Goal: Task Accomplishment & Management: Use online tool/utility

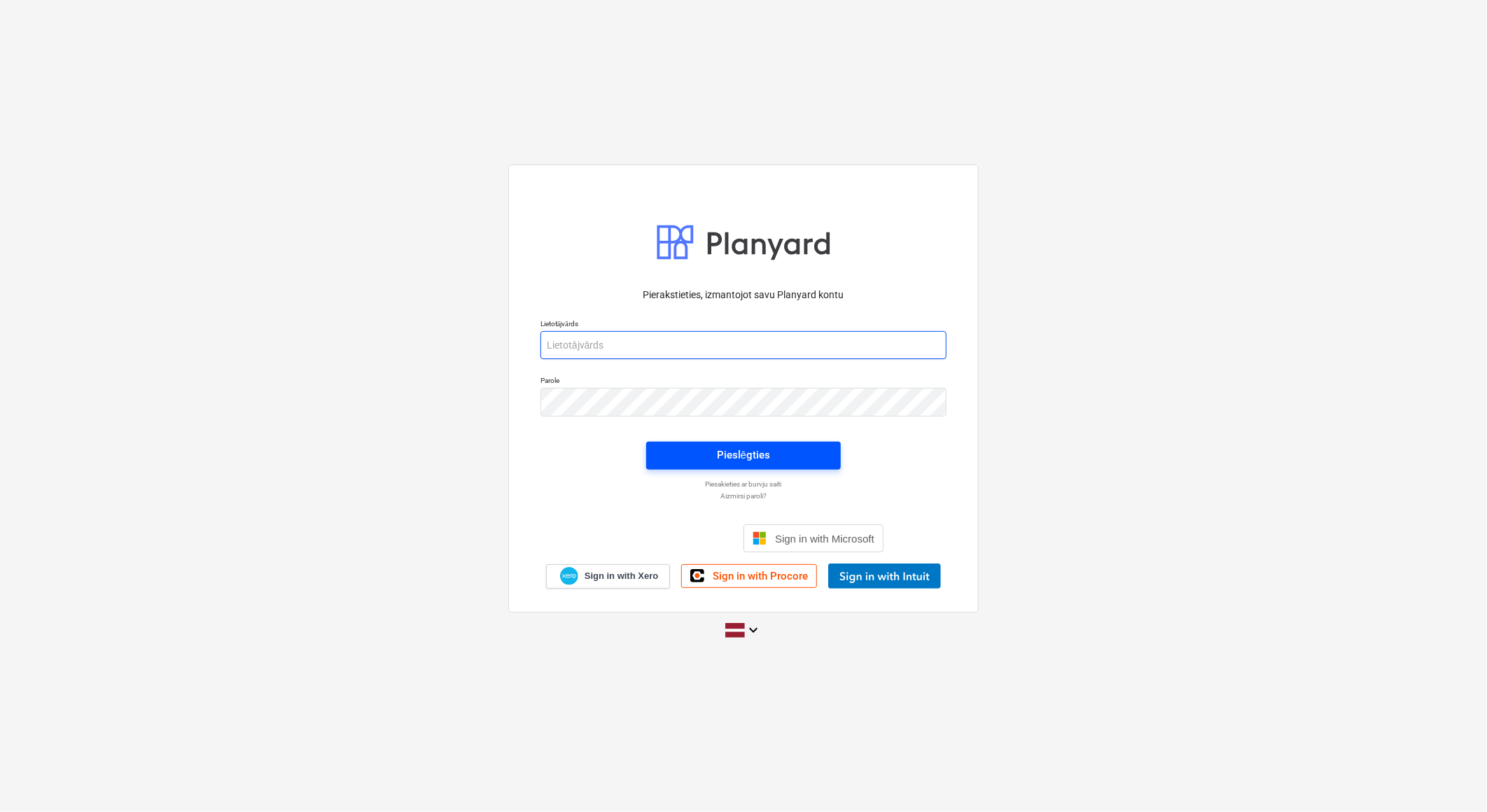
type input "[EMAIL_ADDRESS][DOMAIN_NAME]"
click at [797, 457] on span "Pieslēgties" at bounding box center [744, 455] width 161 height 18
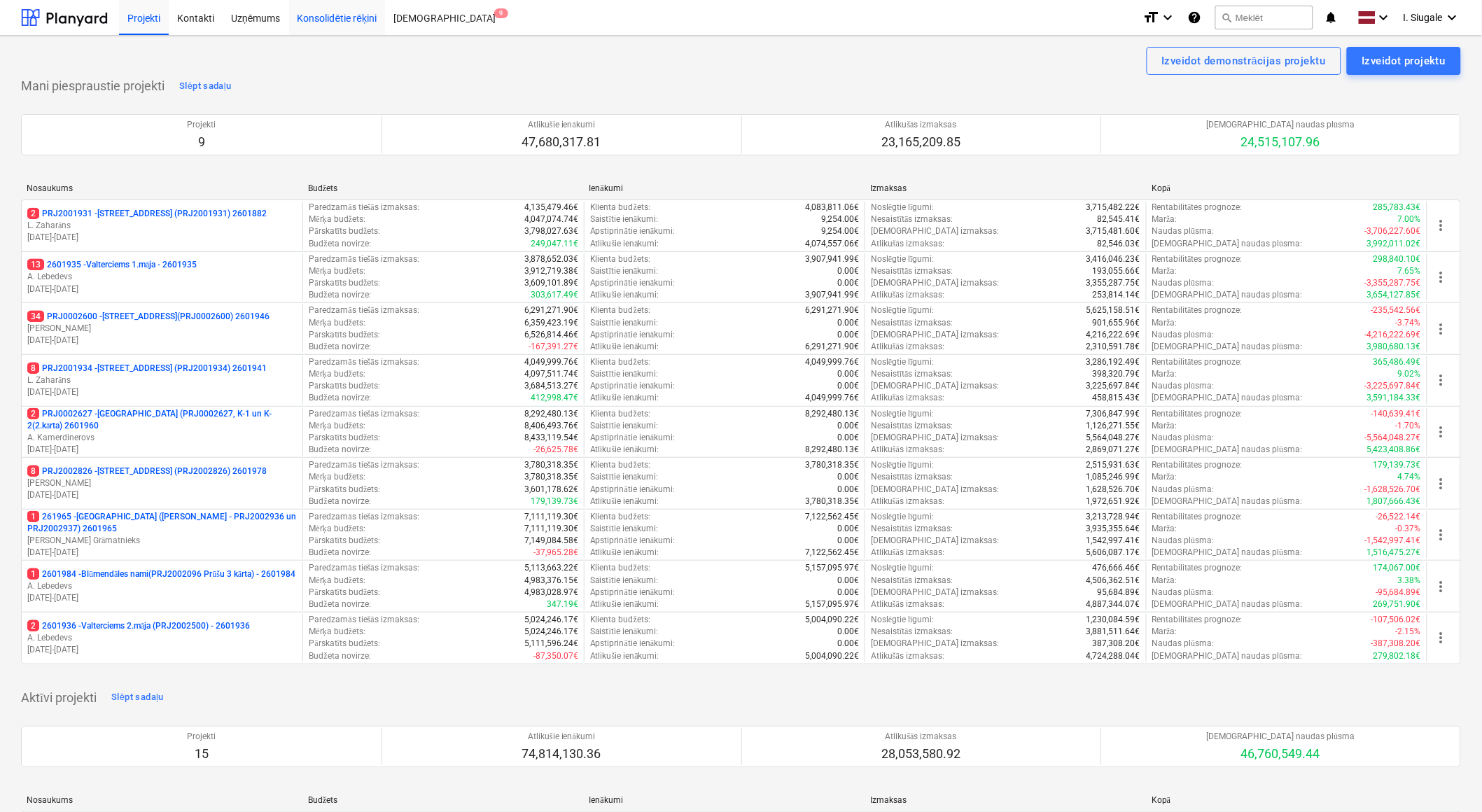
click at [338, 22] on div "Konsolidētie rēķini" at bounding box center [337, 17] width 97 height 36
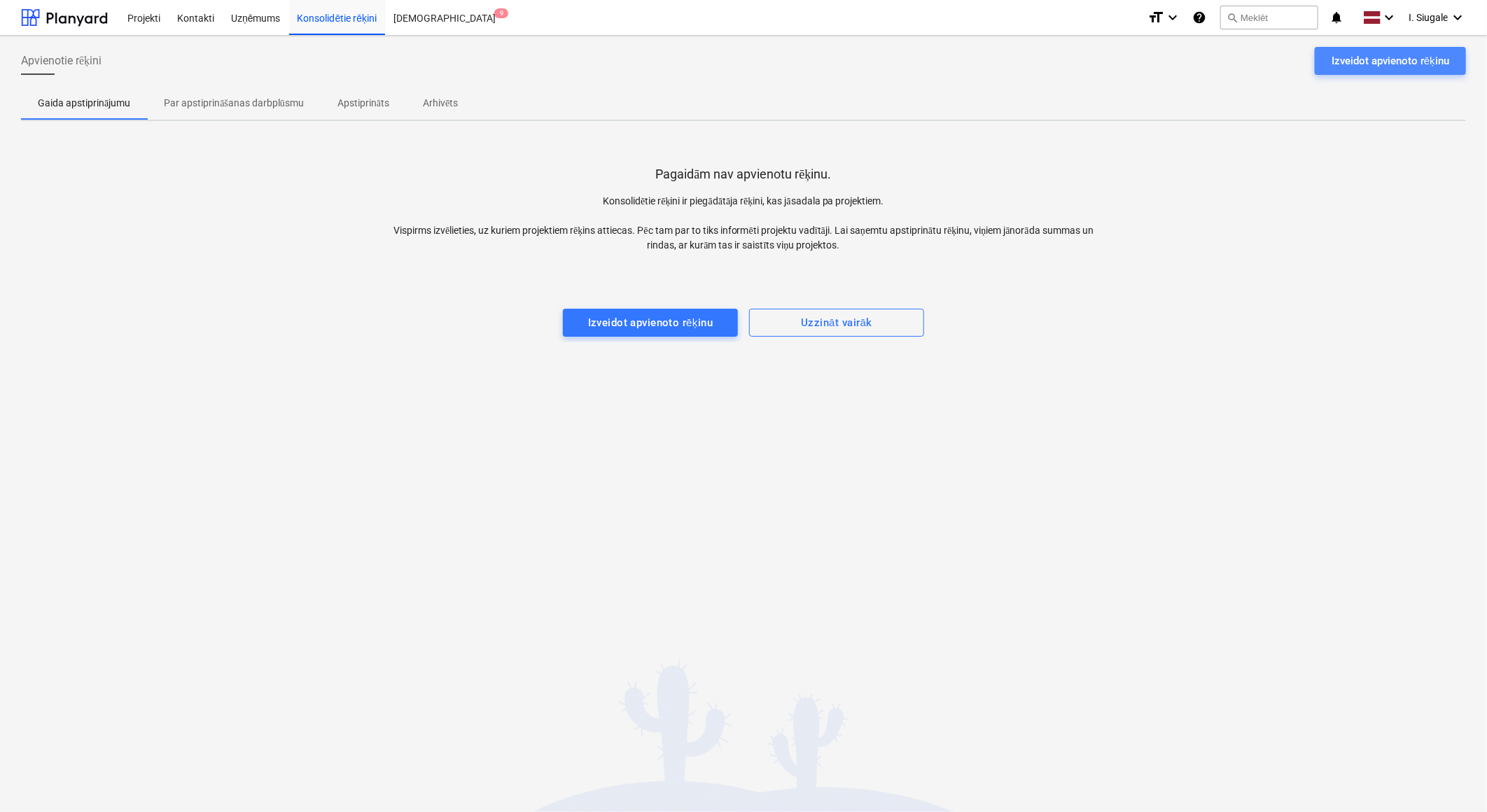
click at [1361, 65] on div "Izveidot apvienoto rēķinu" at bounding box center [1390, 61] width 117 height 18
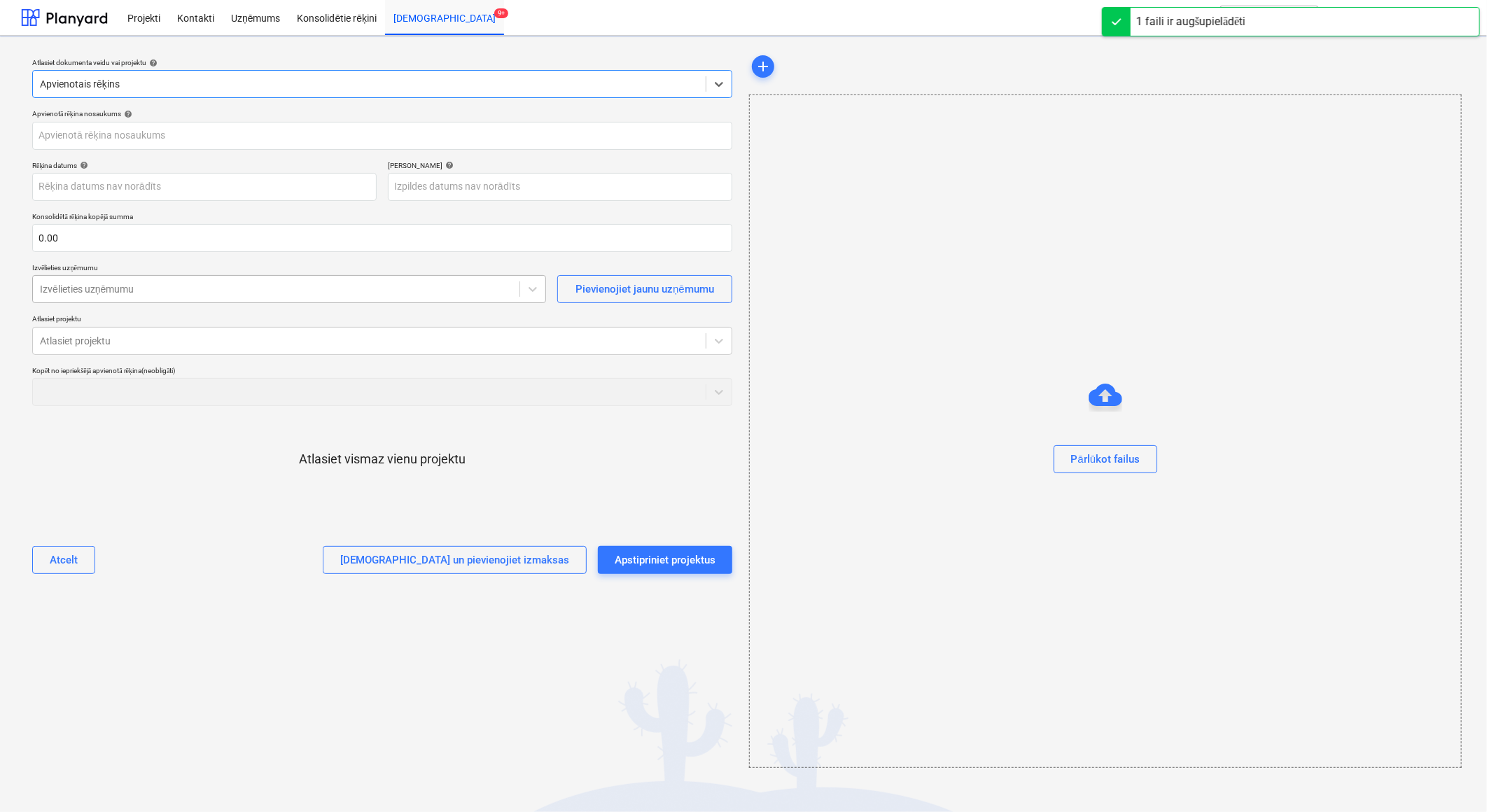
type input "rekins_31_04396415.pdf"
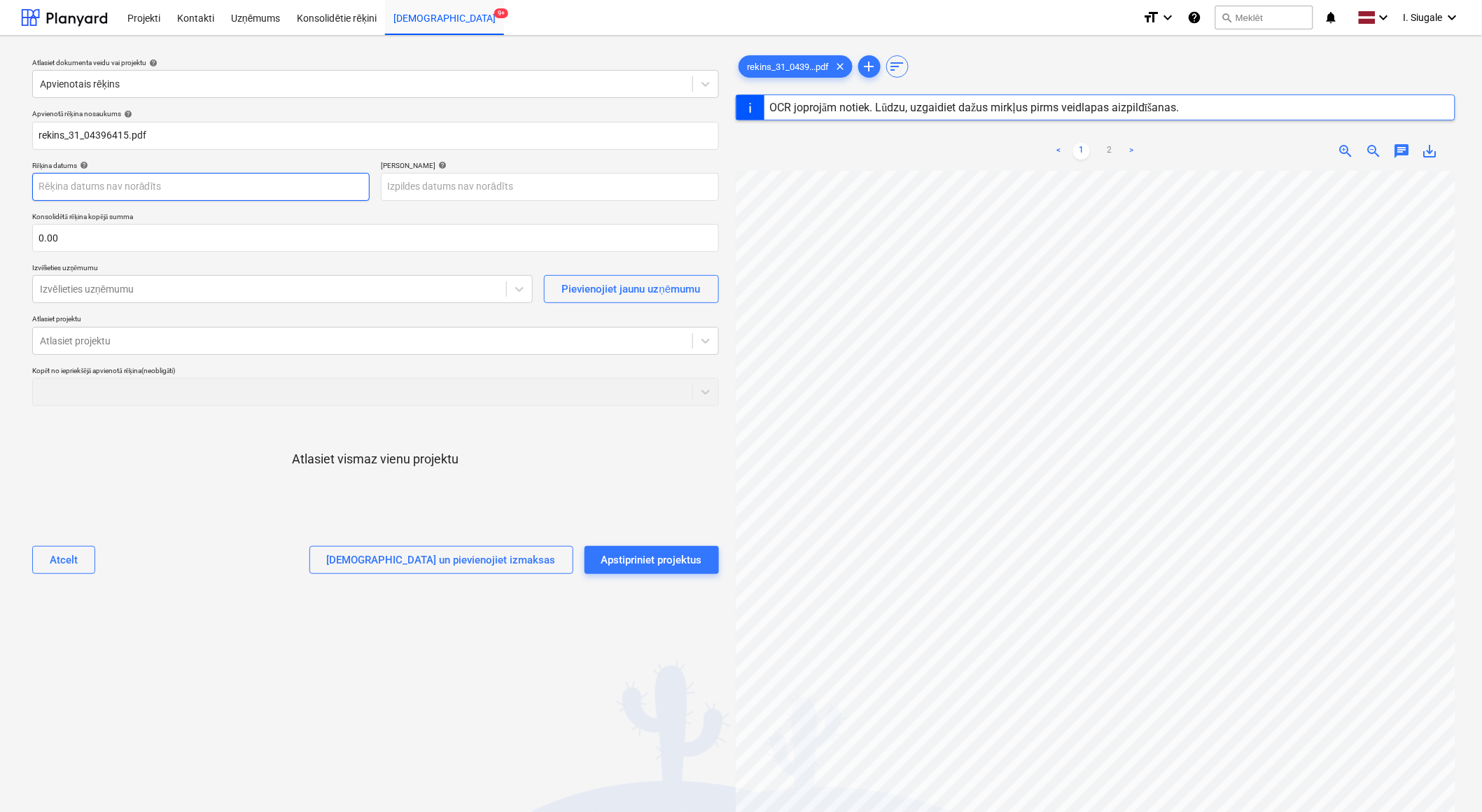
click at [146, 191] on body "Projekti Kontakti Uzņēmums Konsolidētie rēķini Iesūtne 9+ format_size keyboard_…" at bounding box center [741, 406] width 1482 height 812
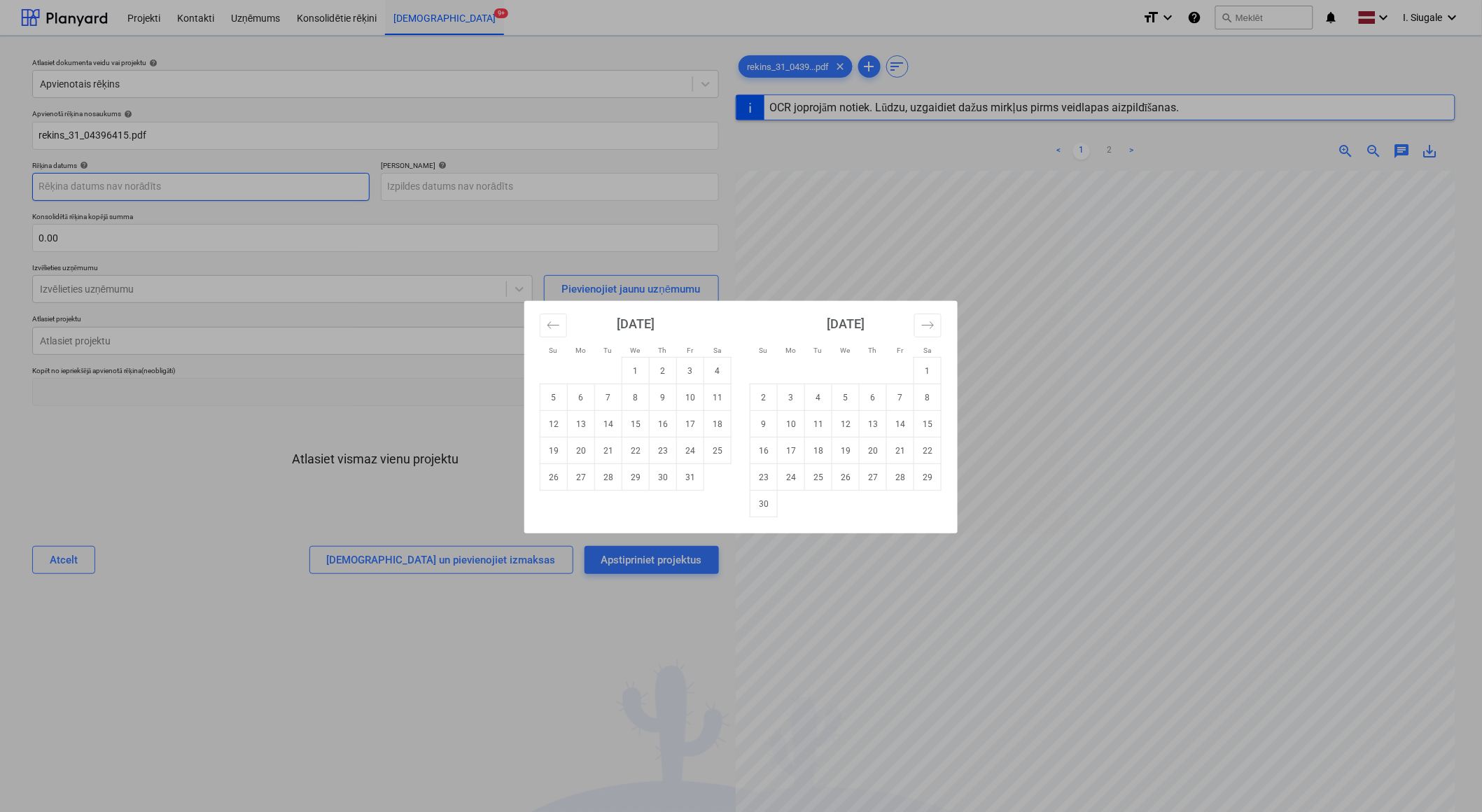
type input "[DATE]"
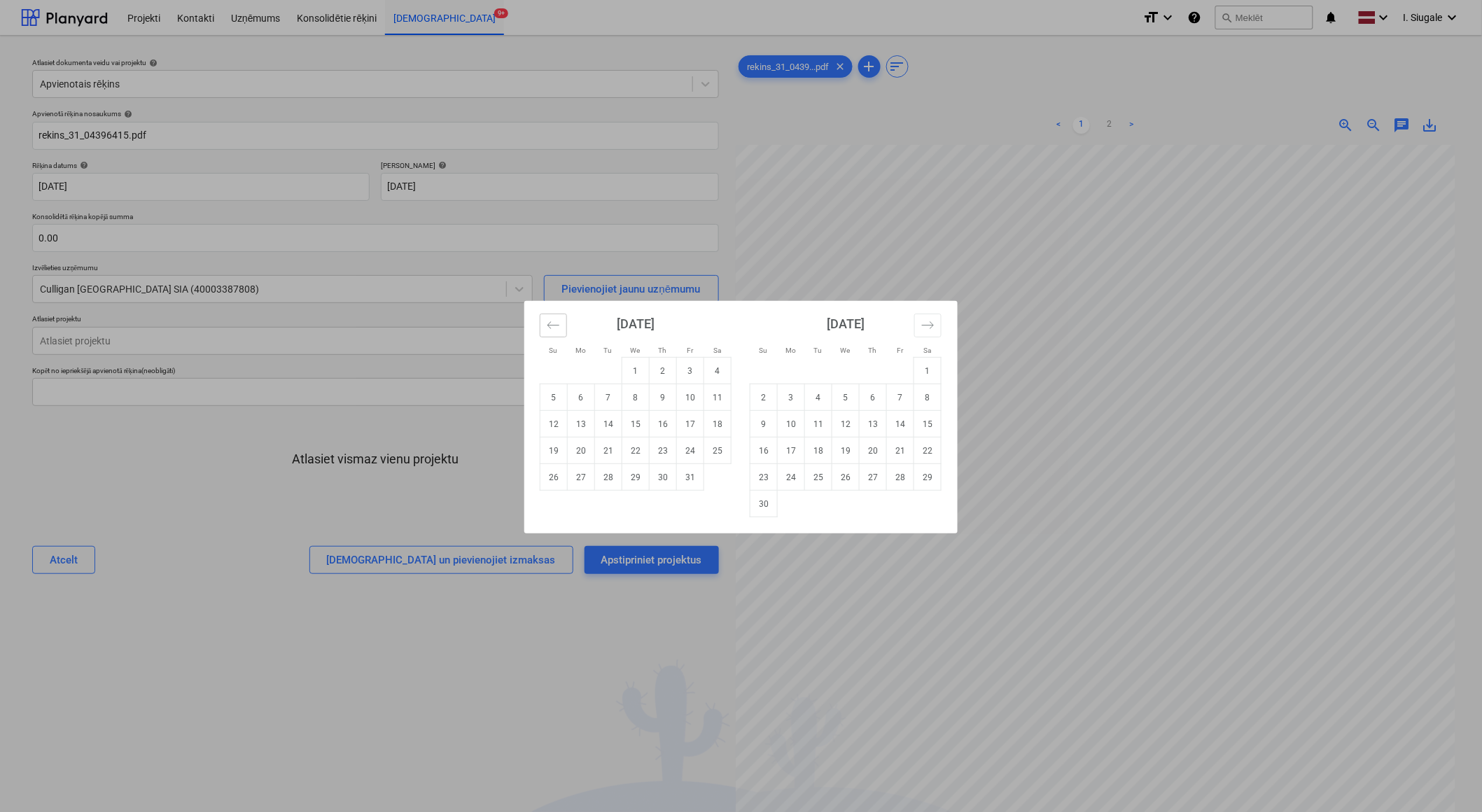
click at [556, 325] on icon "Move backward to switch to the previous month." at bounding box center [553, 325] width 14 height 14
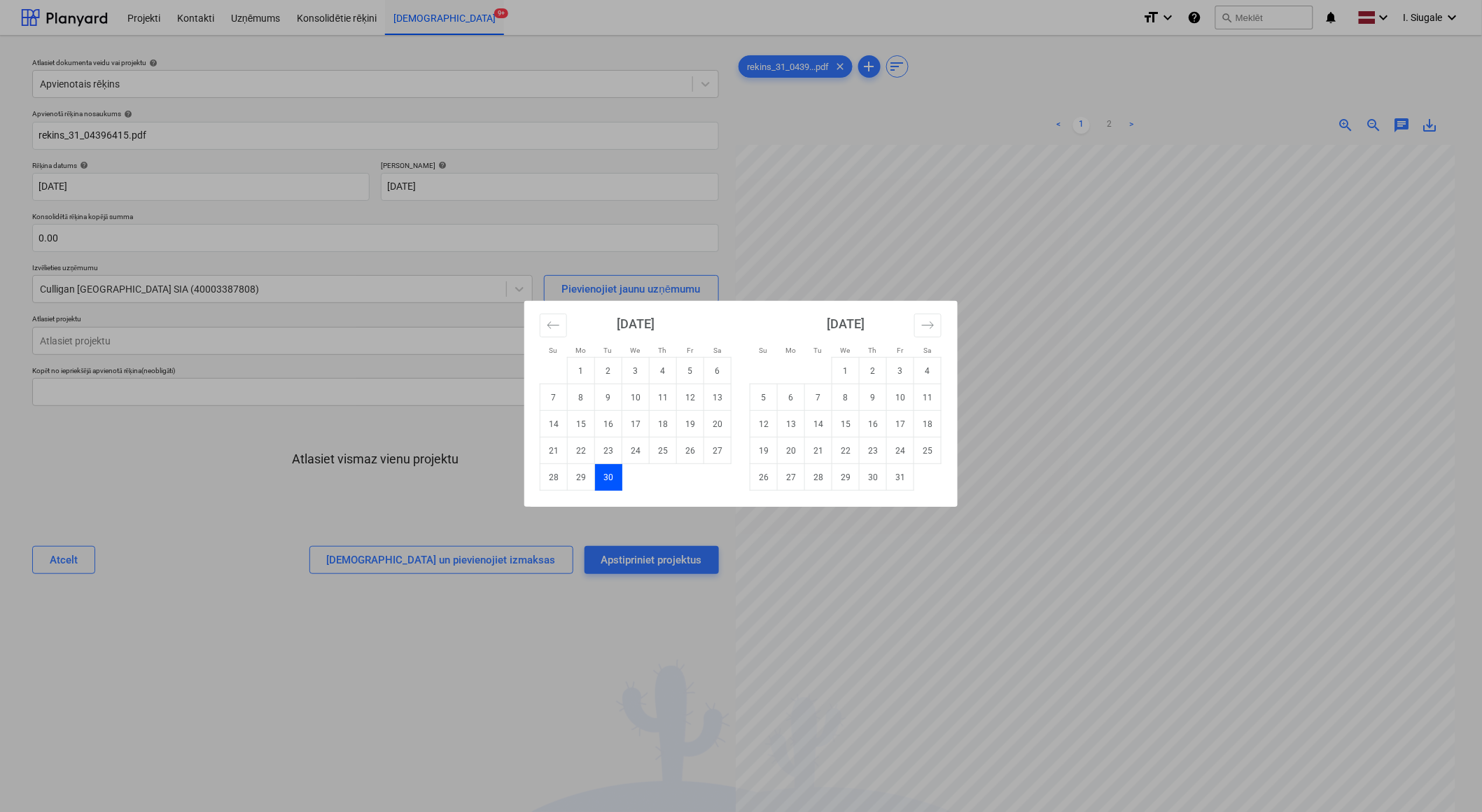
click at [608, 479] on td "30" at bounding box center [609, 477] width 27 height 26
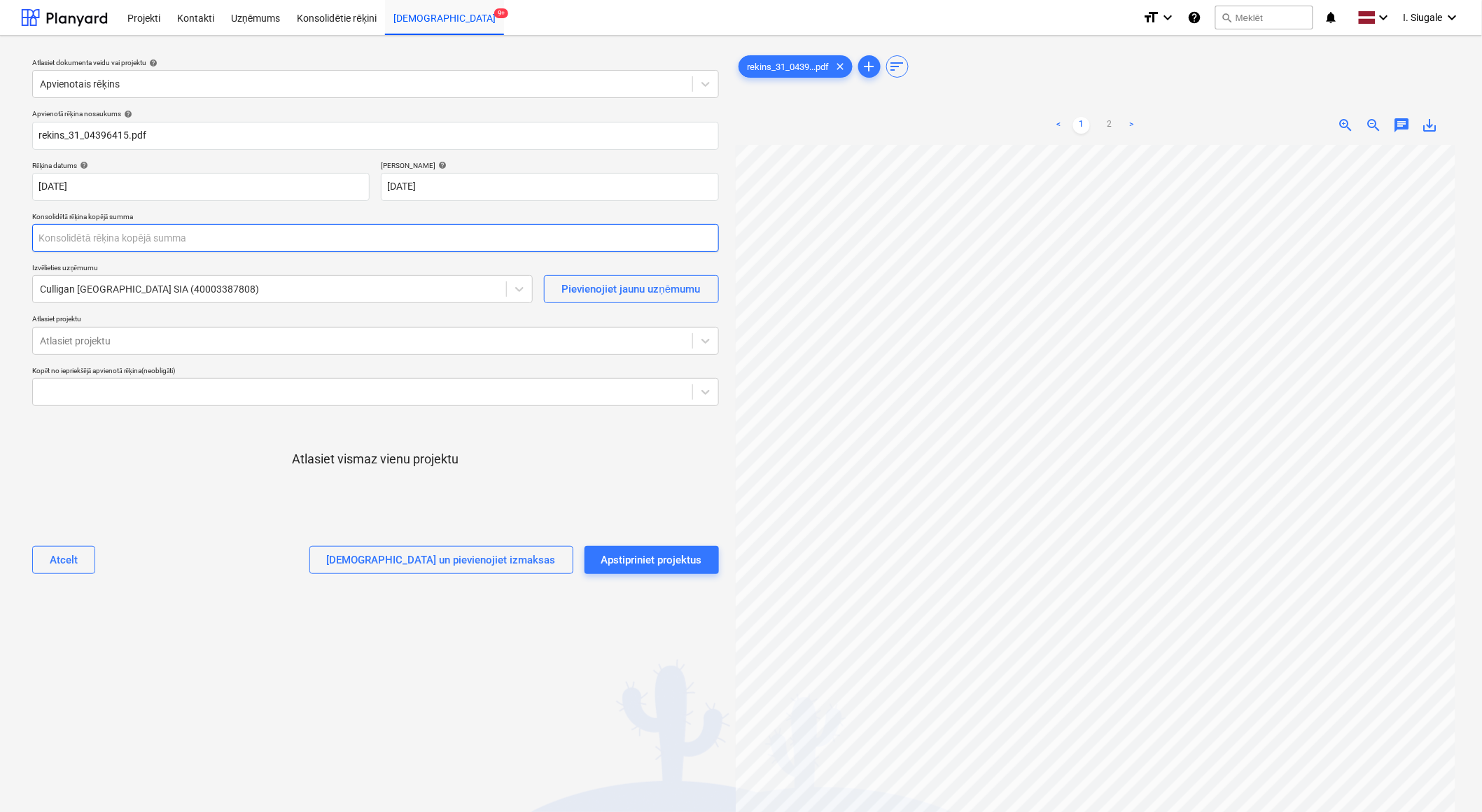
click at [72, 237] on input "text" at bounding box center [375, 238] width 687 height 28
type input "340.98"
click at [138, 519] on div at bounding box center [375, 509] width 687 height 28
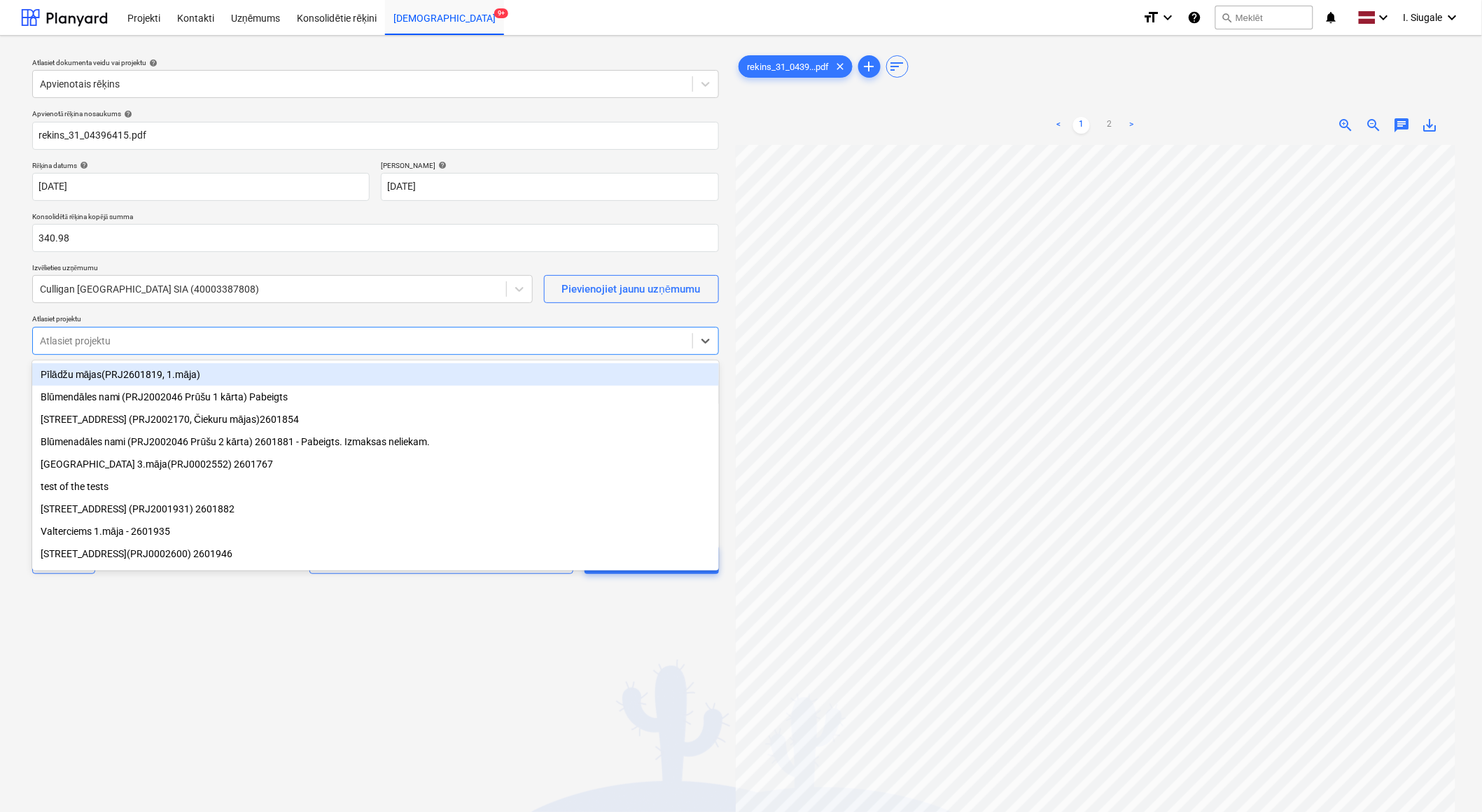
click at [139, 343] on div at bounding box center [362, 341] width 645 height 14
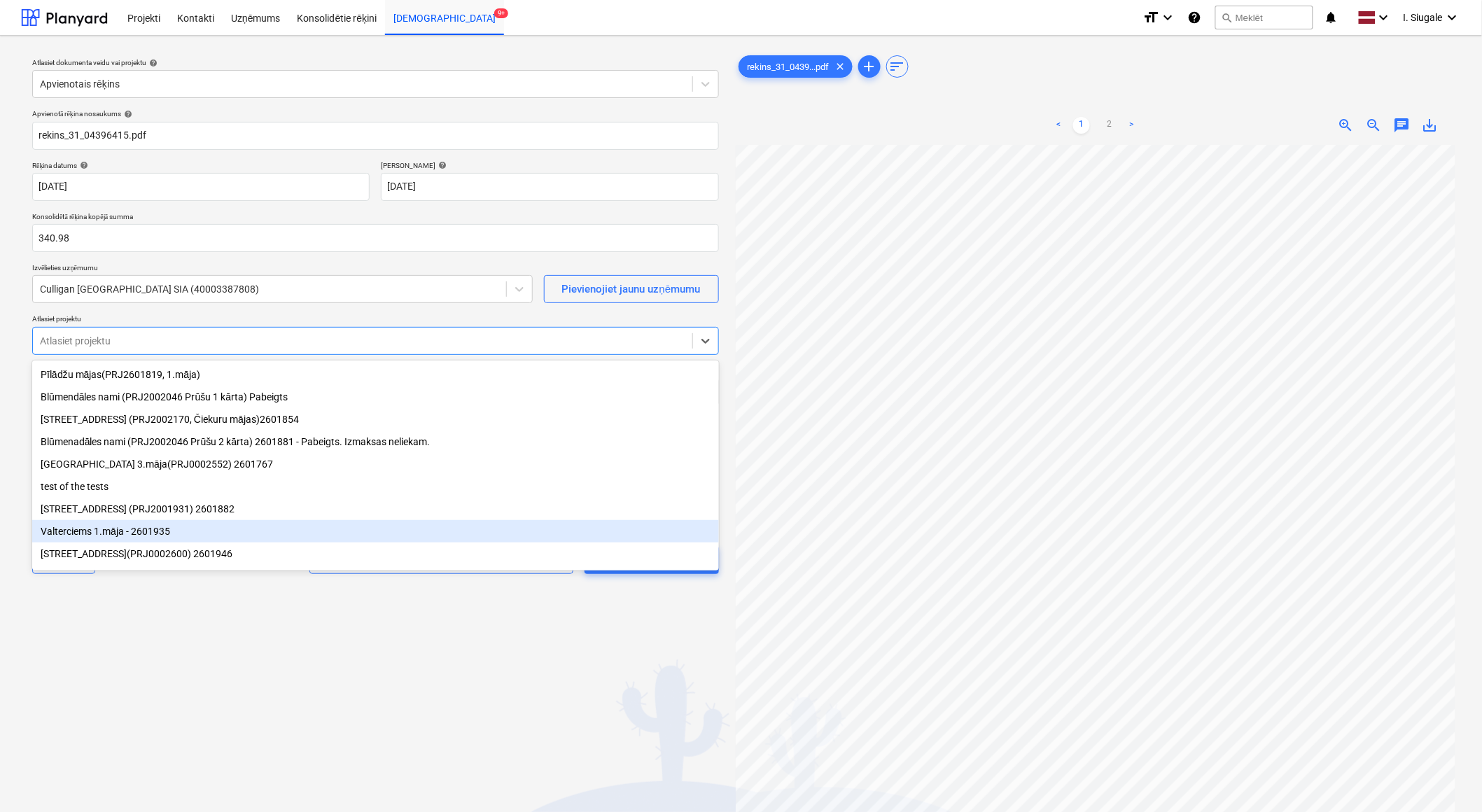
click at [162, 533] on div "Valterciems 1.māja - 2601935" at bounding box center [375, 531] width 687 height 22
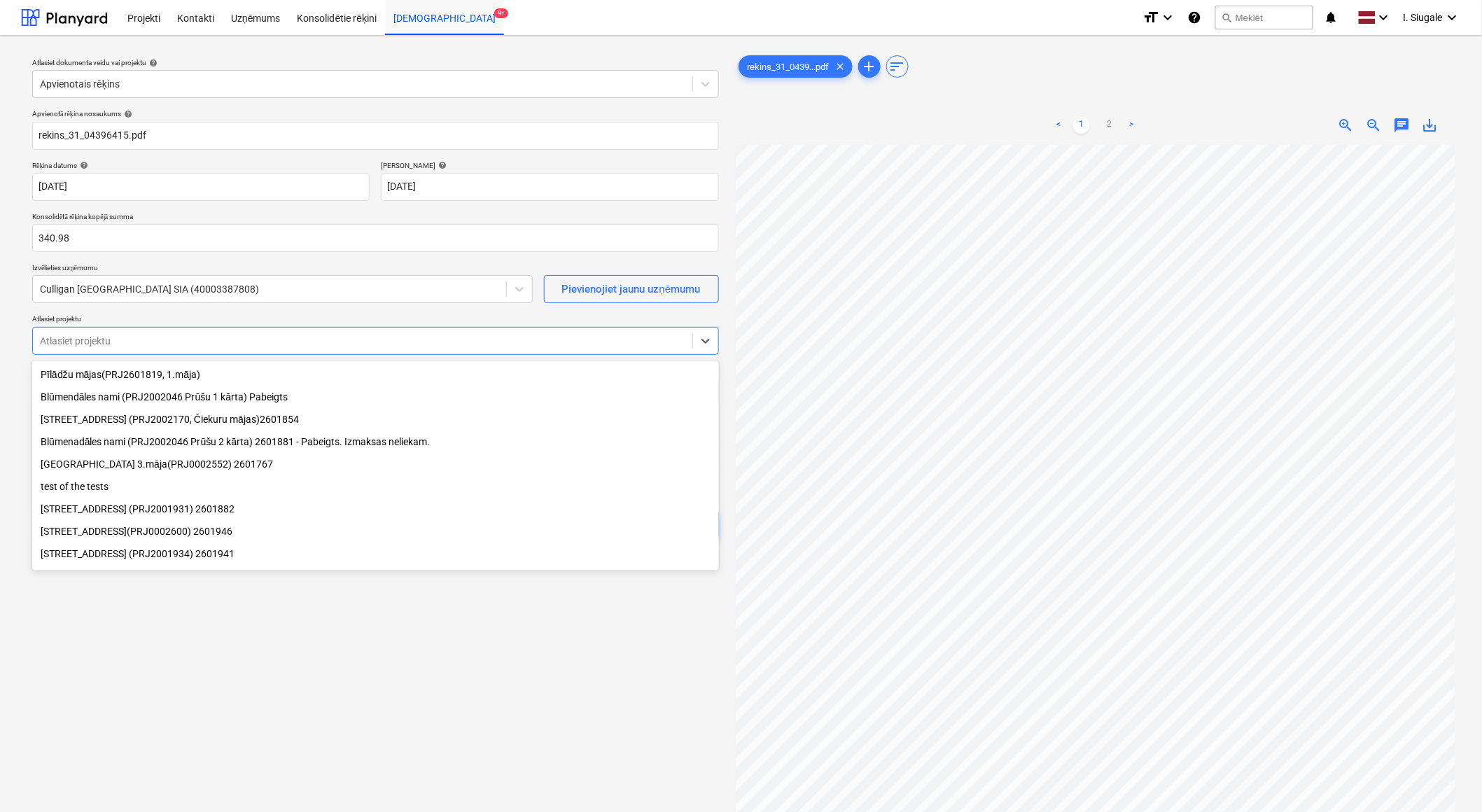
click at [156, 511] on div "[STREET_ADDRESS] (PRJ2001931) 2601882" at bounding box center [375, 509] width 687 height 22
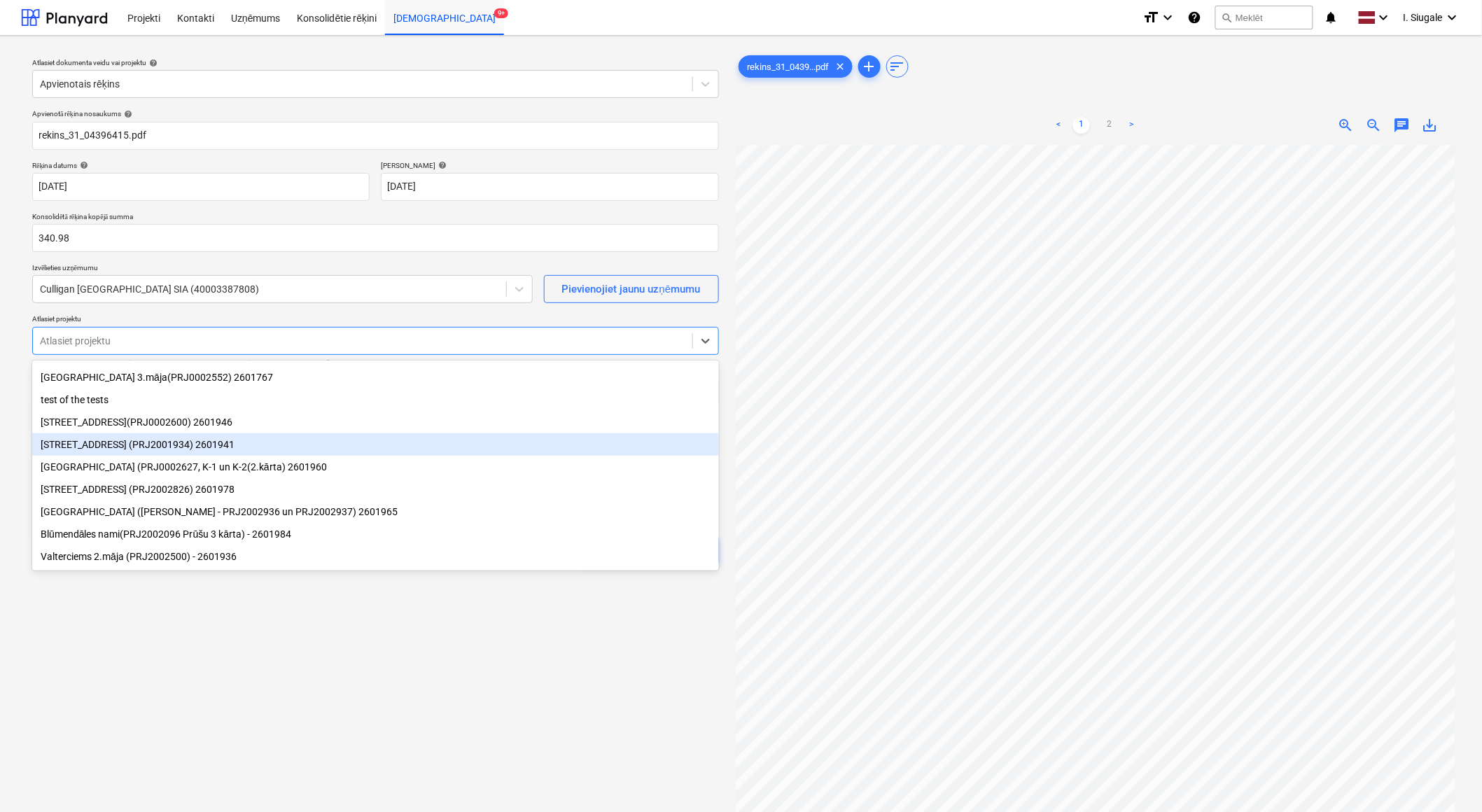
scroll to position [93, 0]
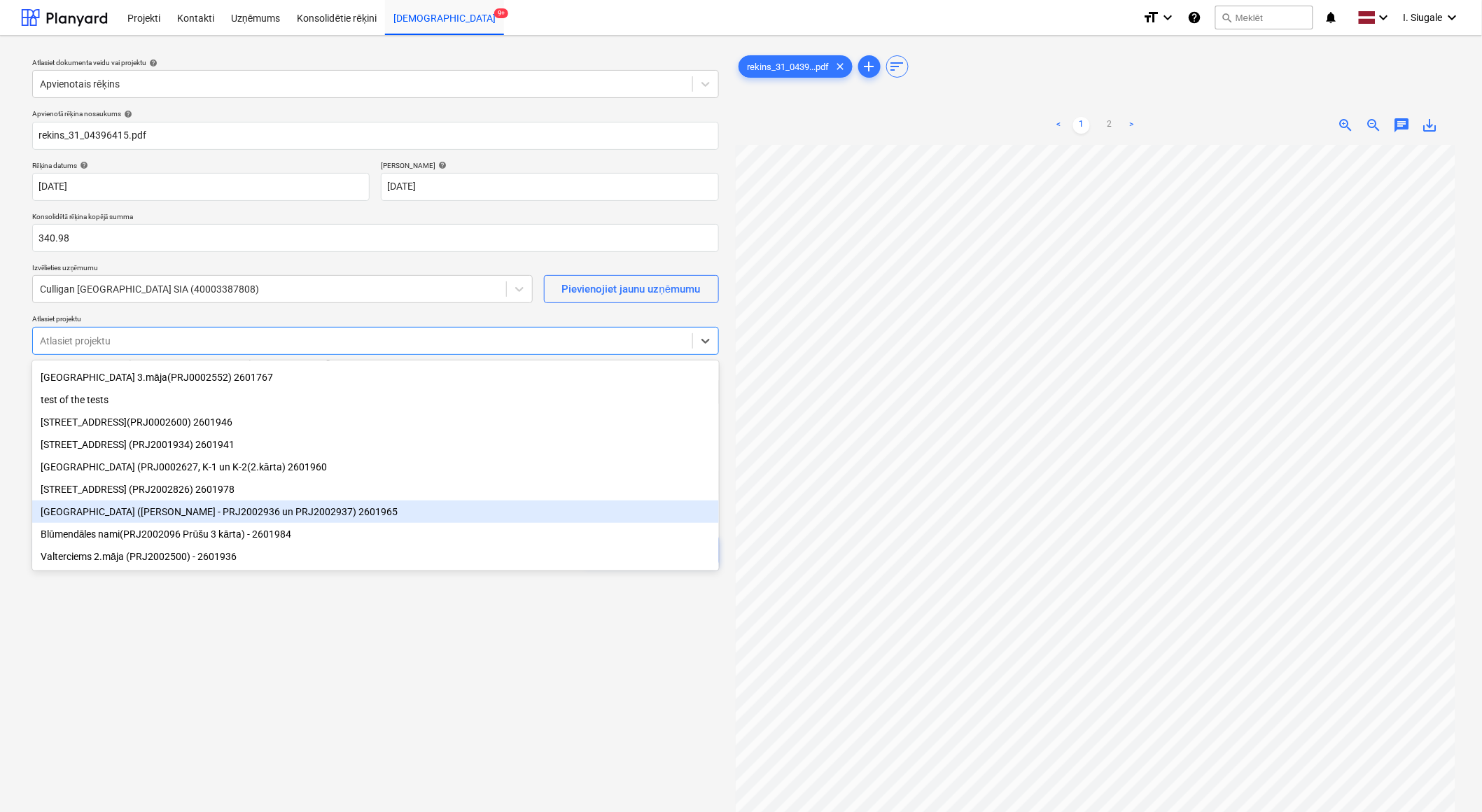
click at [124, 509] on div "[GEOGRAPHIC_DATA] ([PERSON_NAME] - PRJ2002936 un PRJ2002937) 2601965" at bounding box center [375, 511] width 687 height 22
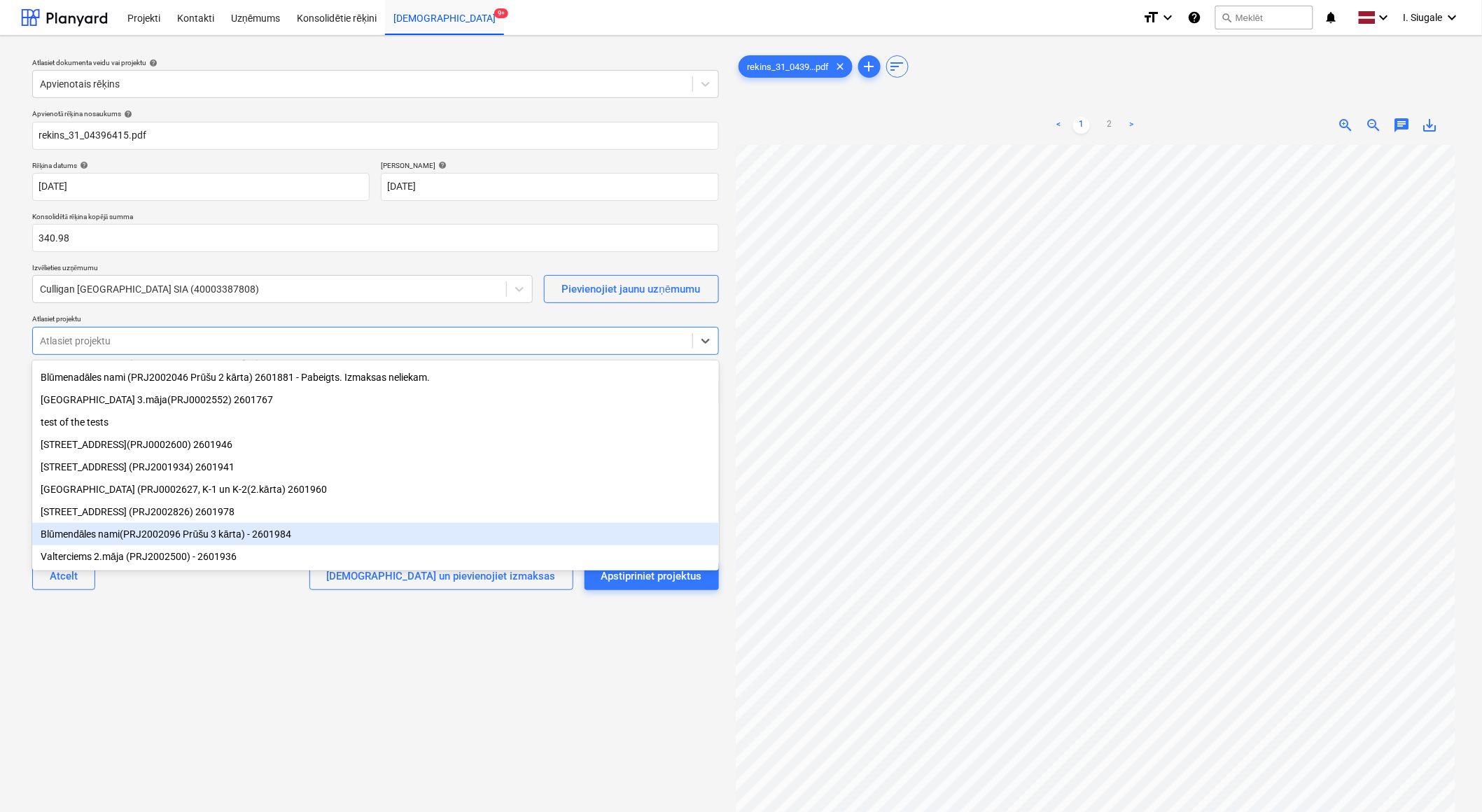
click at [218, 537] on div "Blūmendāles nami(PRJ2002096 Prūšu 3 kārta) - 2601984" at bounding box center [375, 534] width 687 height 22
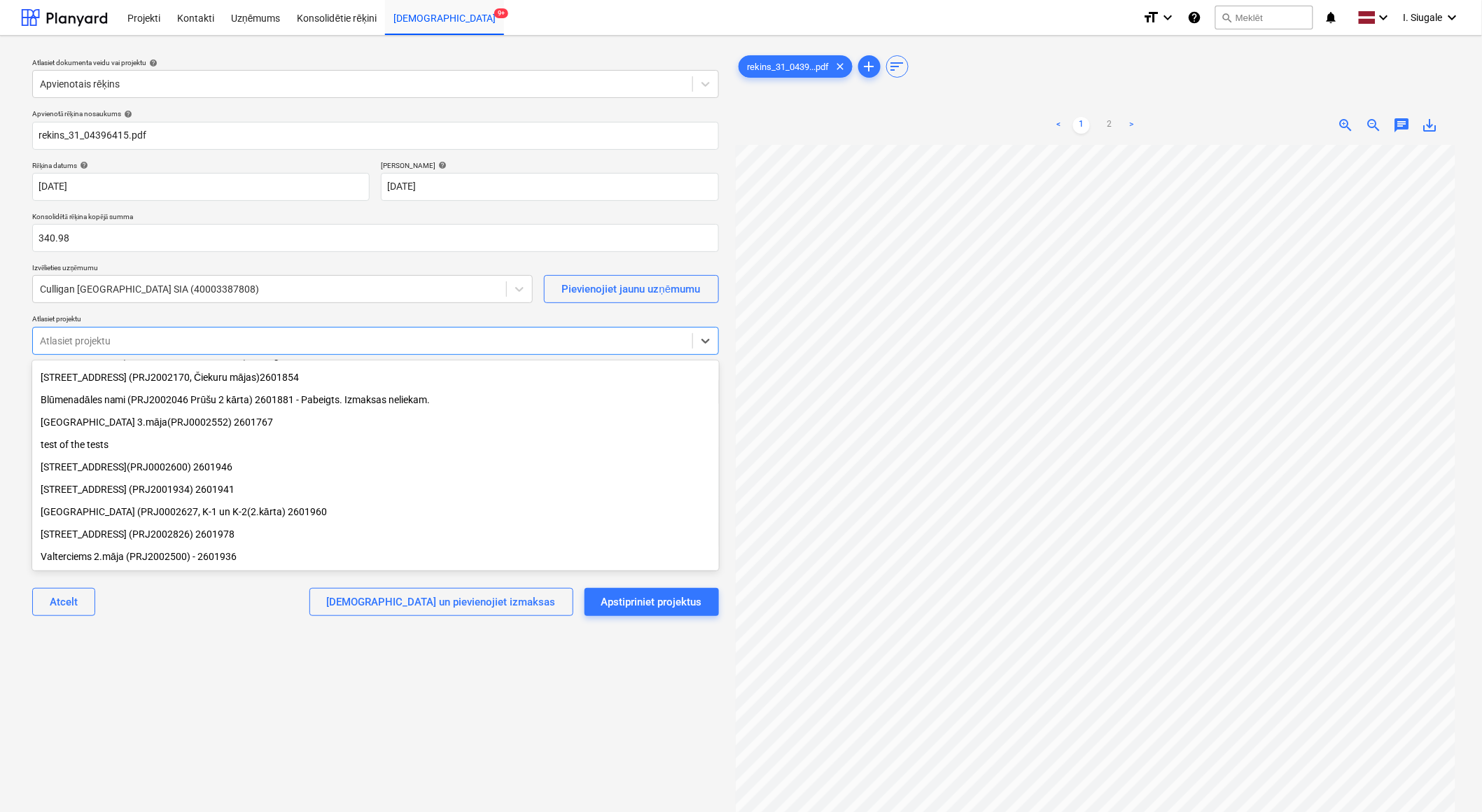
click at [158, 530] on div "[STREET_ADDRESS] (PRJ2002826) 2601978" at bounding box center [375, 534] width 687 height 22
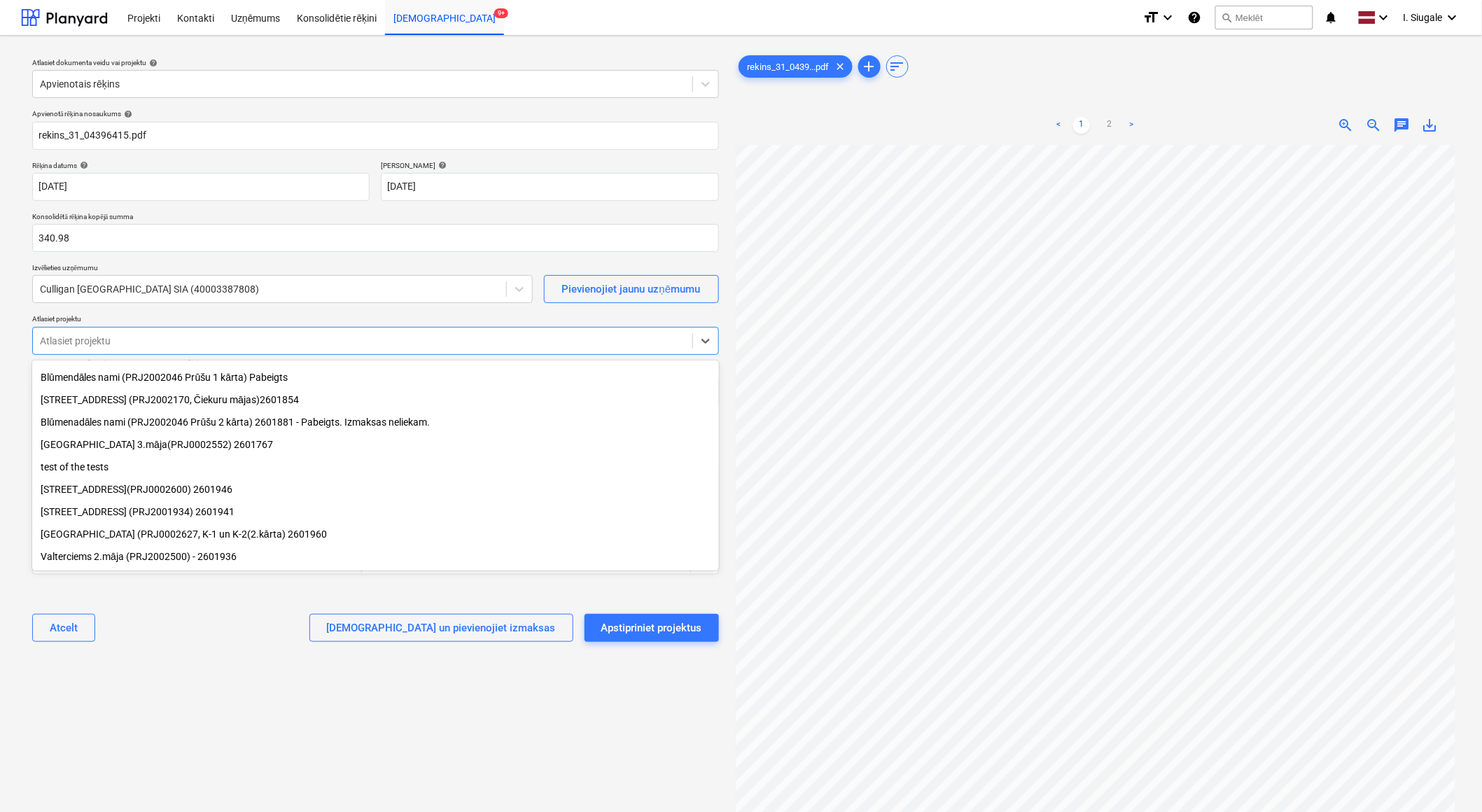
scroll to position [24, 0]
click at [130, 539] on div "[GEOGRAPHIC_DATA] (PRJ0002627, K-1 un K-2(2.kārta) 2601960" at bounding box center [375, 534] width 687 height 22
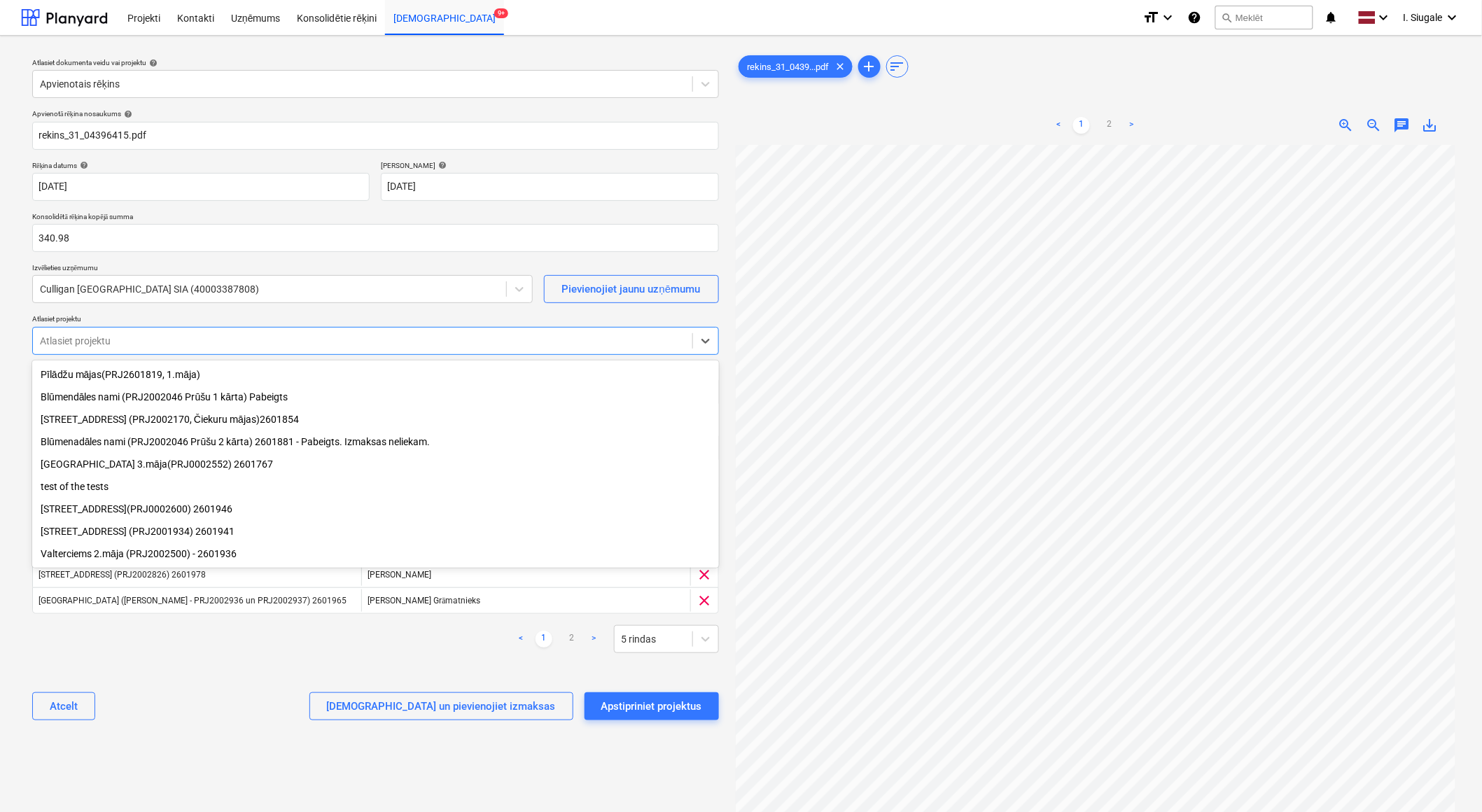
scroll to position [2, 0]
click at [123, 513] on div "[STREET_ADDRESS](PRJ0002600) 2601946" at bounding box center [375, 509] width 687 height 22
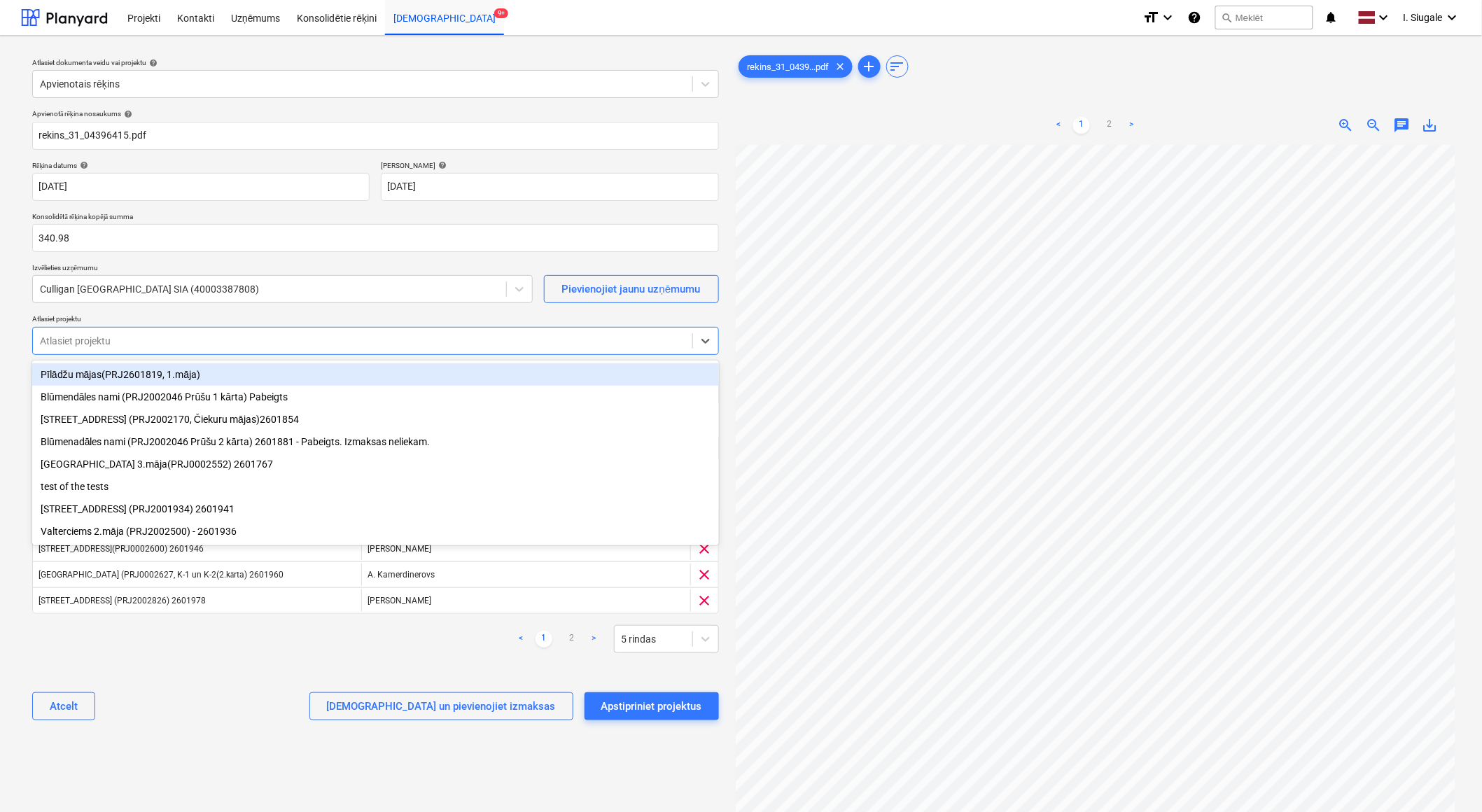
scroll to position [0, 0]
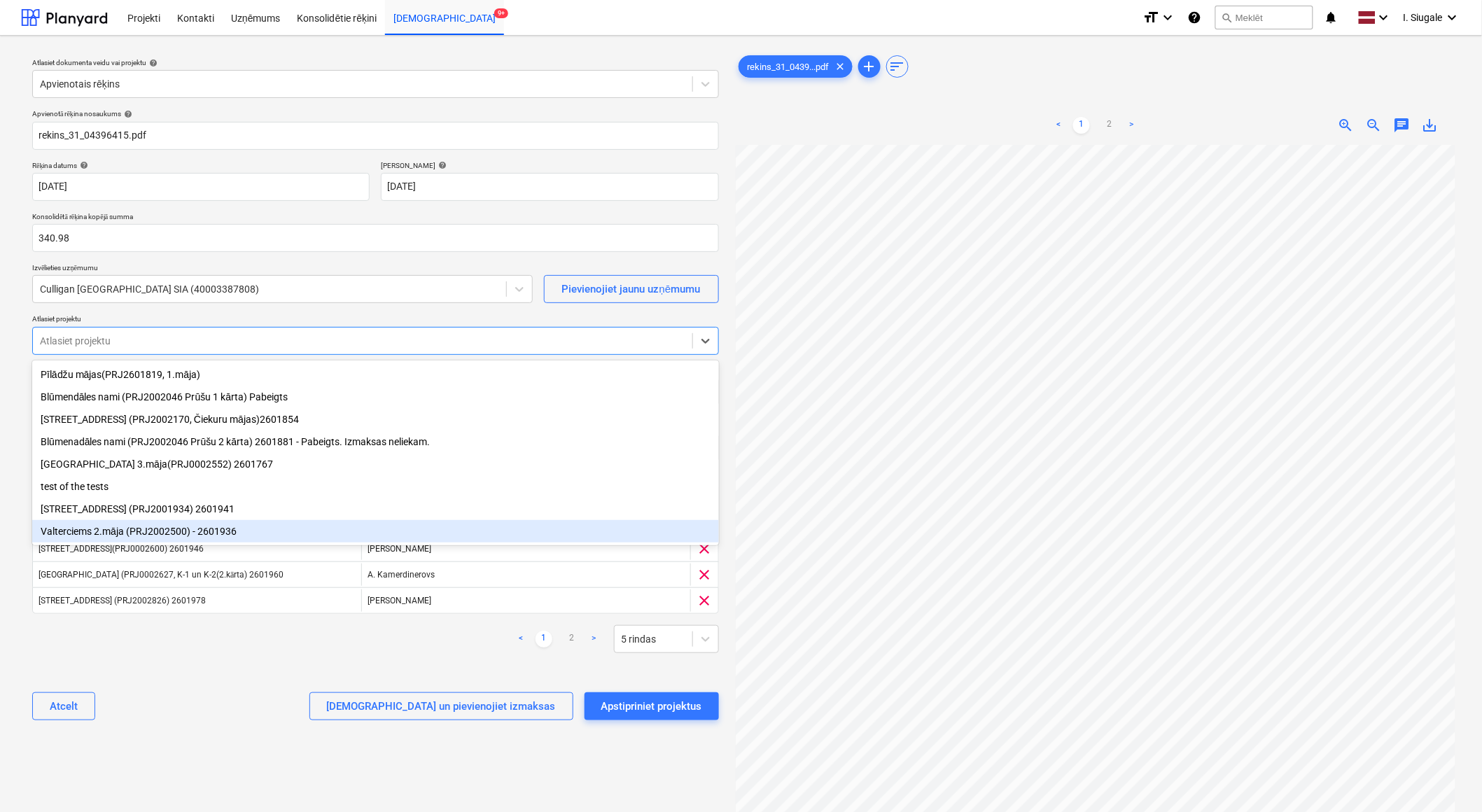
click at [204, 694] on div "Atcelt Apstipriniet un pievienojiet izmaksas Apstipriniet projektus" at bounding box center [375, 706] width 687 height 50
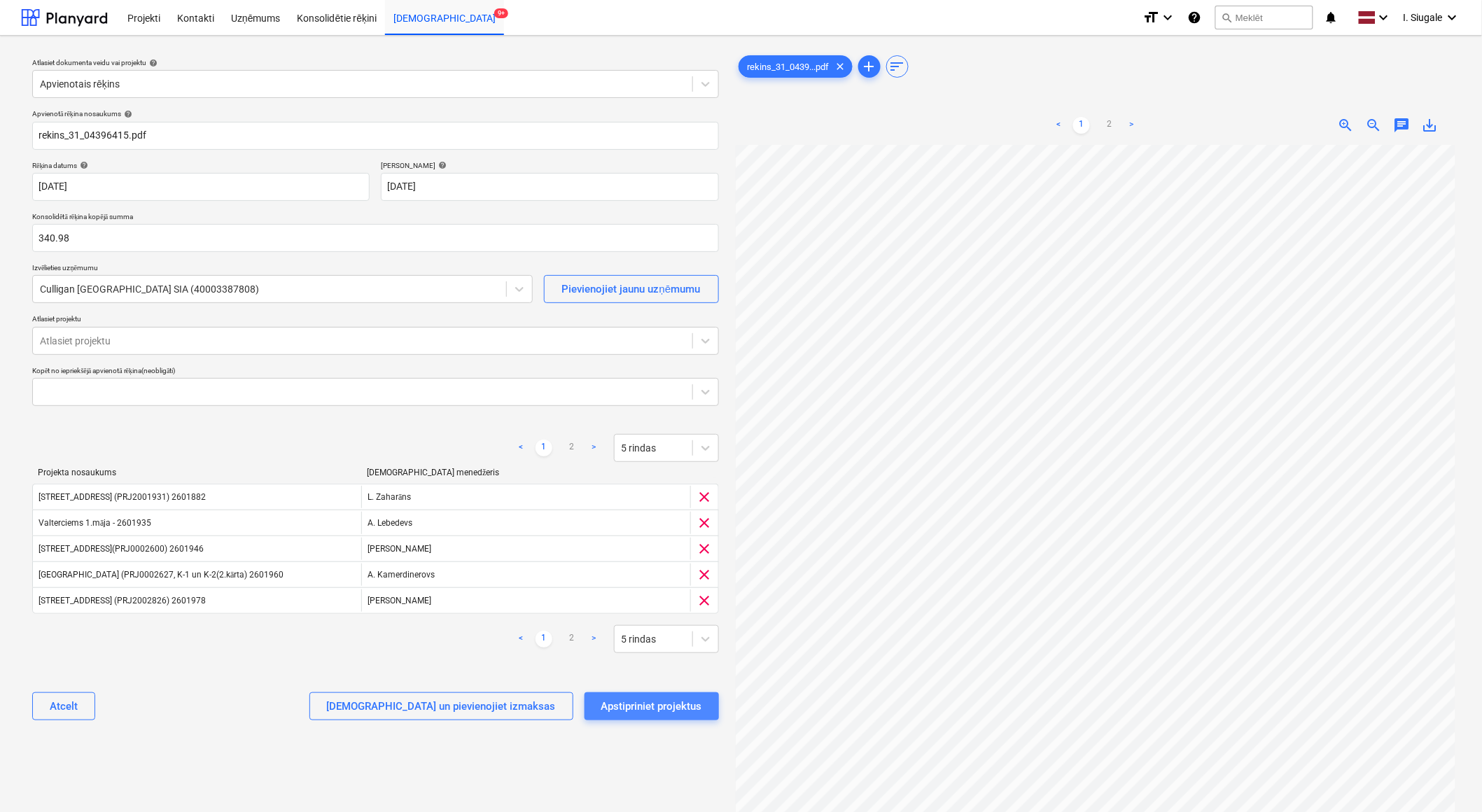
click at [653, 708] on div "Apstipriniet projektus" at bounding box center [652, 706] width 101 height 18
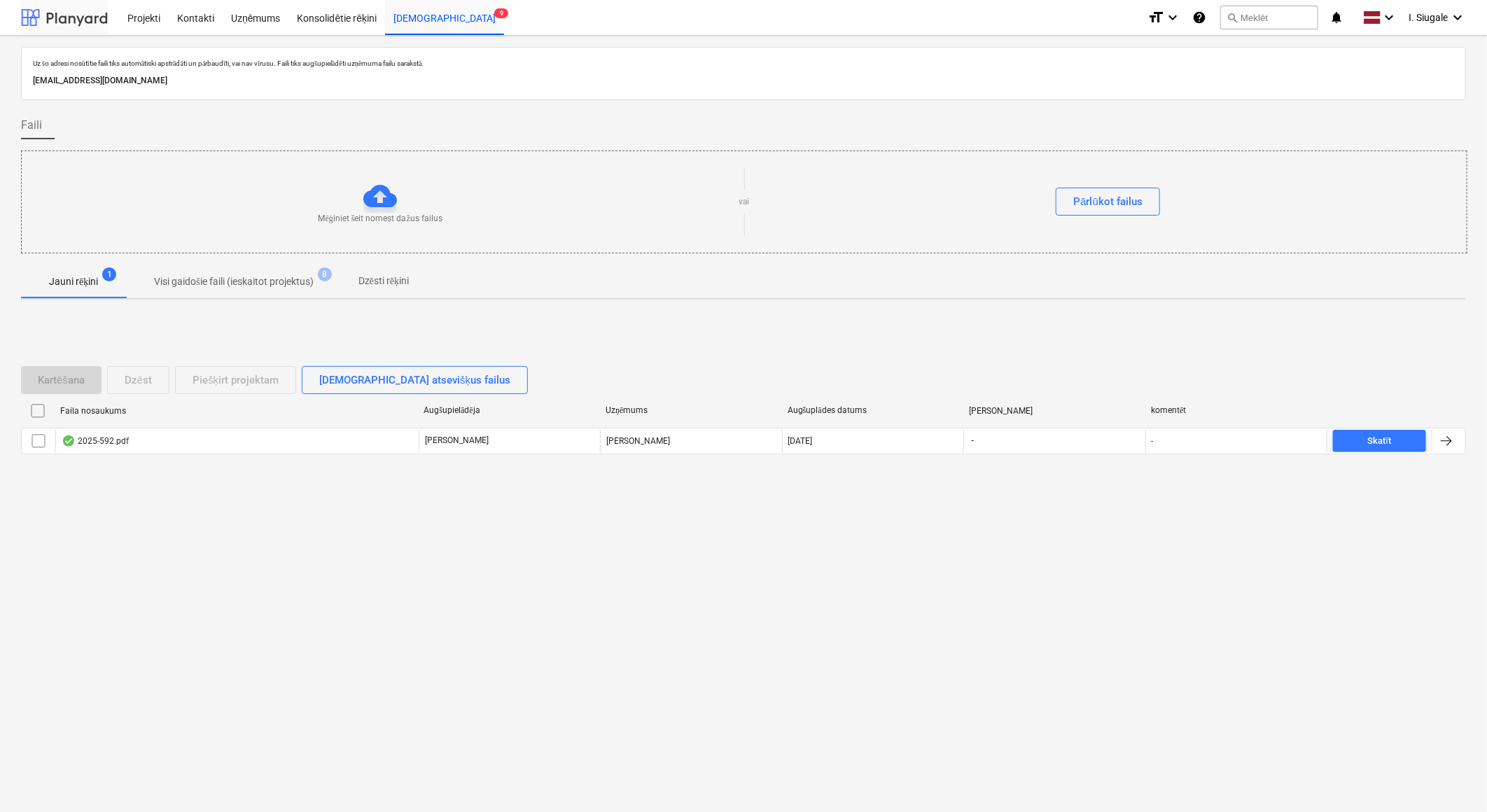
click at [72, 23] on div at bounding box center [64, 18] width 87 height 35
